Goal: Task Accomplishment & Management: Complete application form

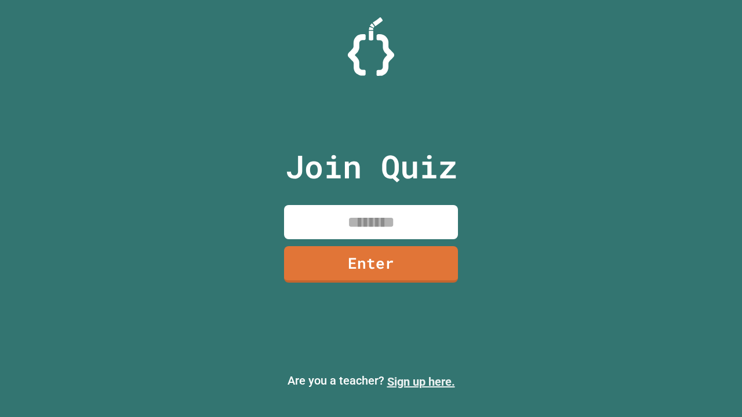
click at [421, 382] on link "Sign up here." at bounding box center [421, 382] width 68 height 14
